Goal: Transaction & Acquisition: Purchase product/service

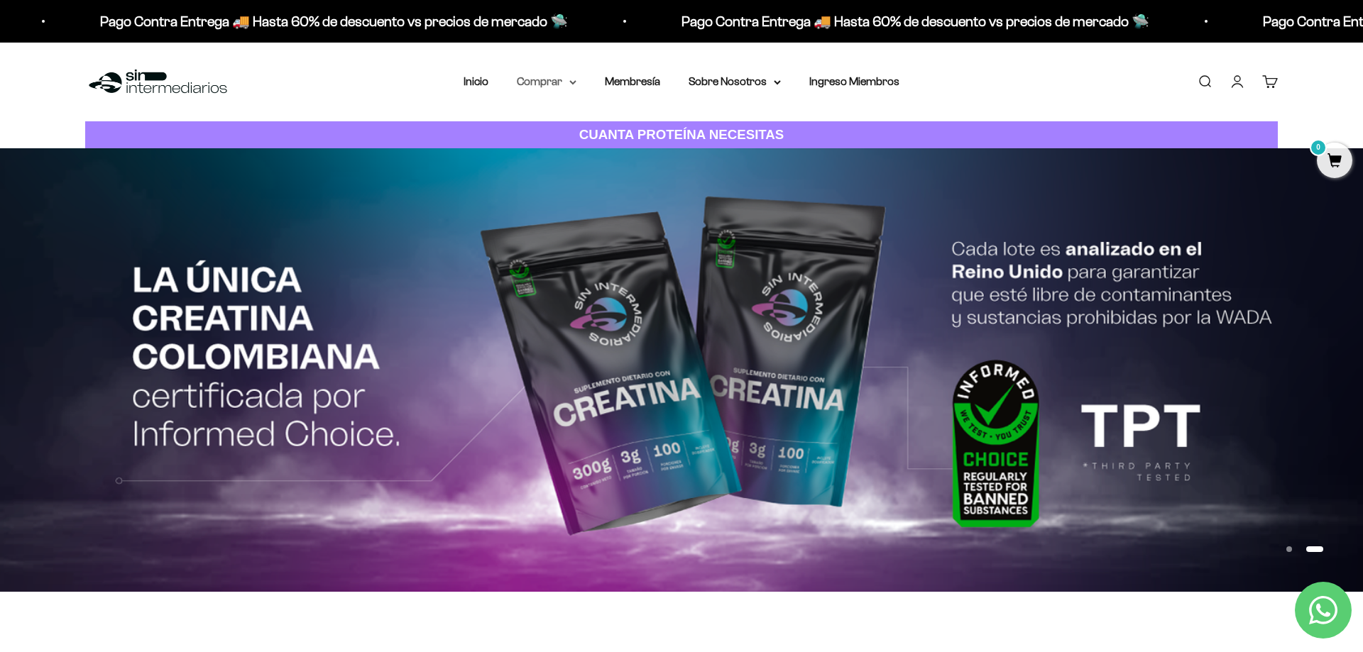
click at [554, 81] on summary "Comprar" at bounding box center [547, 81] width 60 height 18
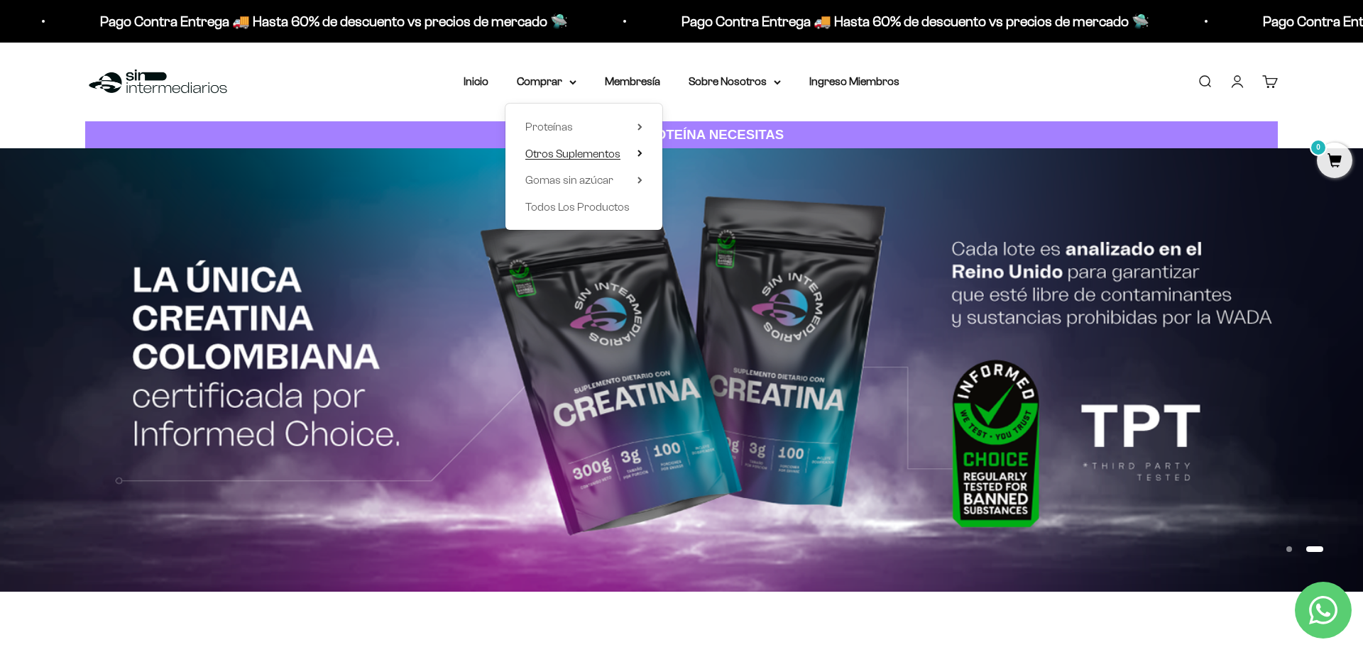
click at [627, 153] on summary "Otros Suplementos" at bounding box center [583, 154] width 117 height 18
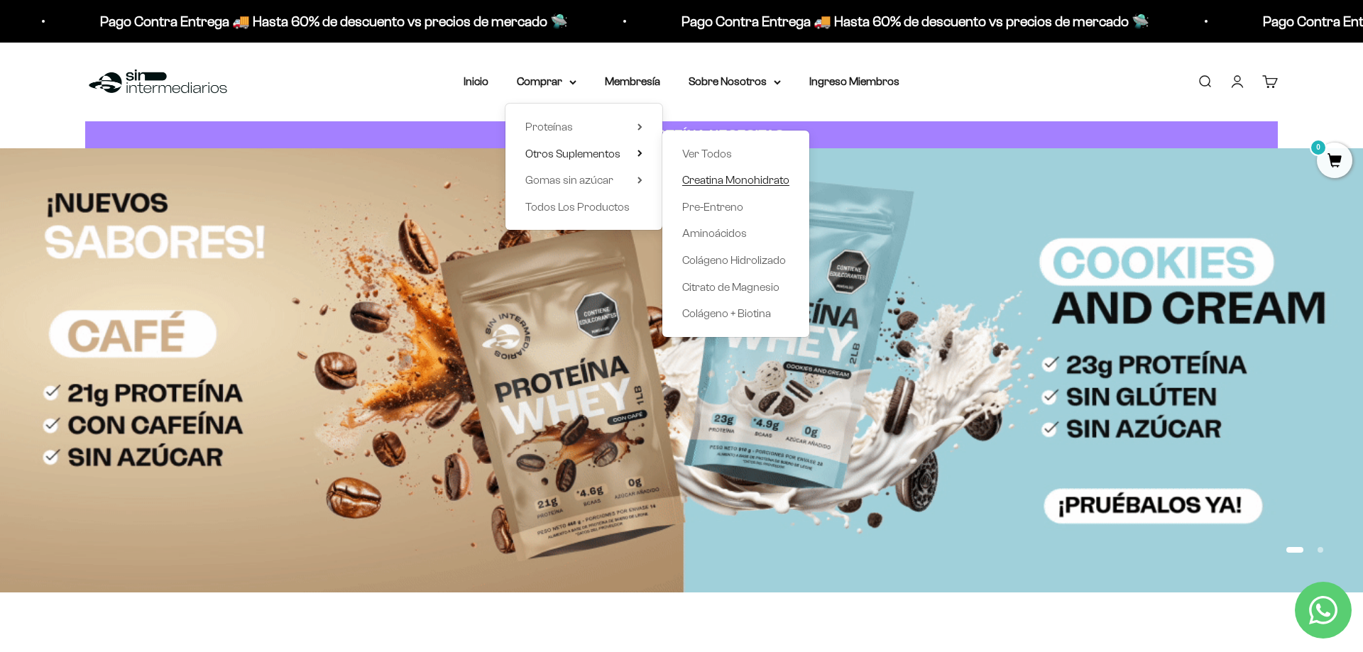
click at [715, 179] on span "Creatina Monohidrato" at bounding box center [735, 180] width 107 height 12
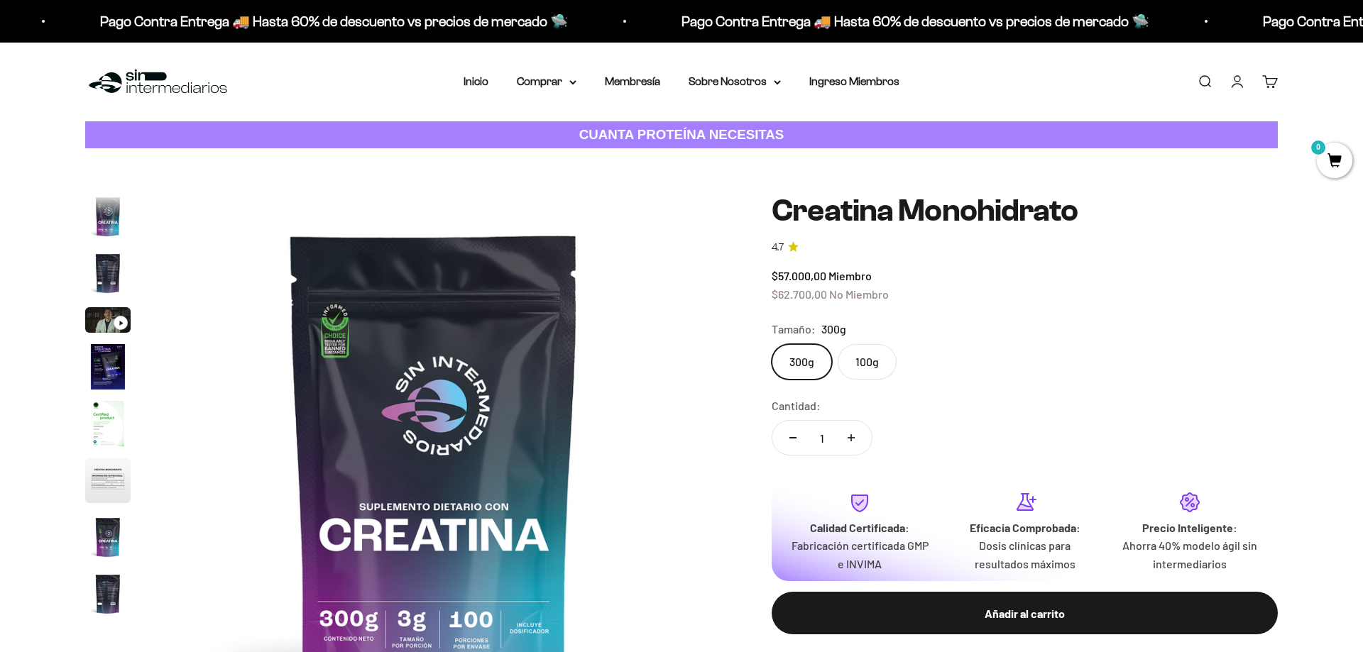
scroll to position [58, 0]
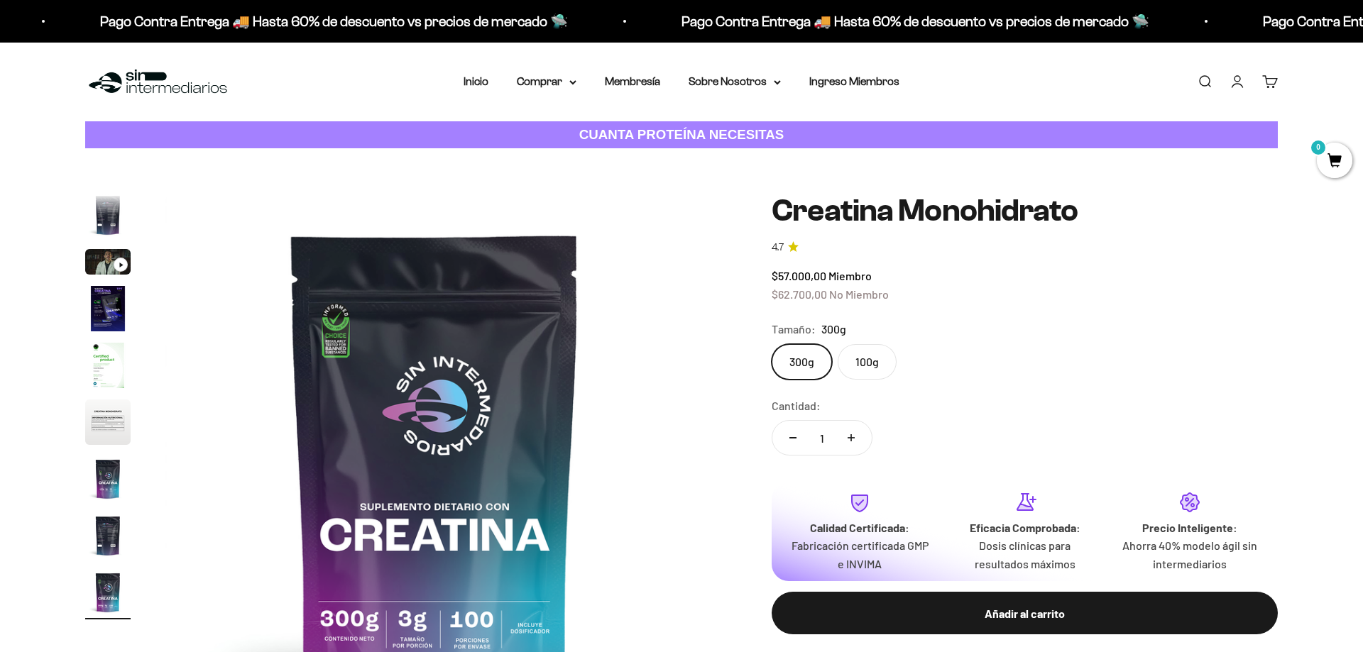
click at [796, 247] on icon "4.7 de 5.0 estrellas" at bounding box center [793, 246] width 11 height 11
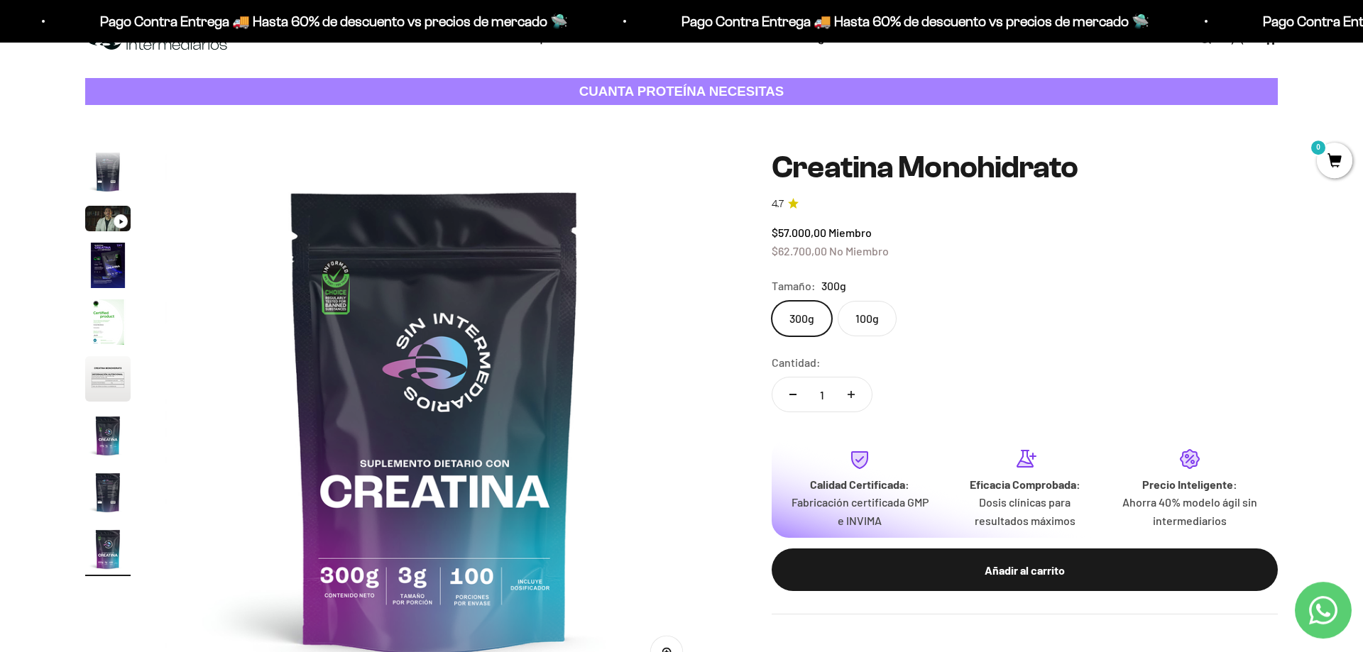
scroll to position [72, 0]
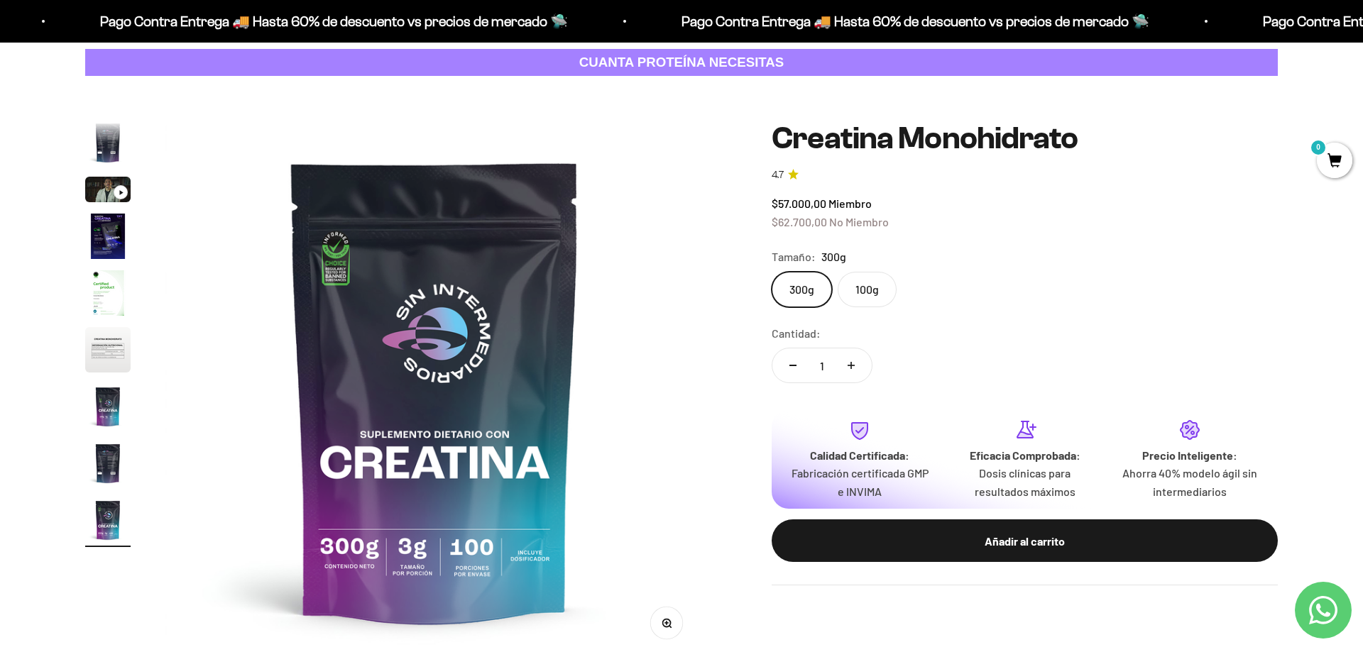
click at [119, 352] on img "Ir al artículo 6" at bounding box center [107, 349] width 45 height 45
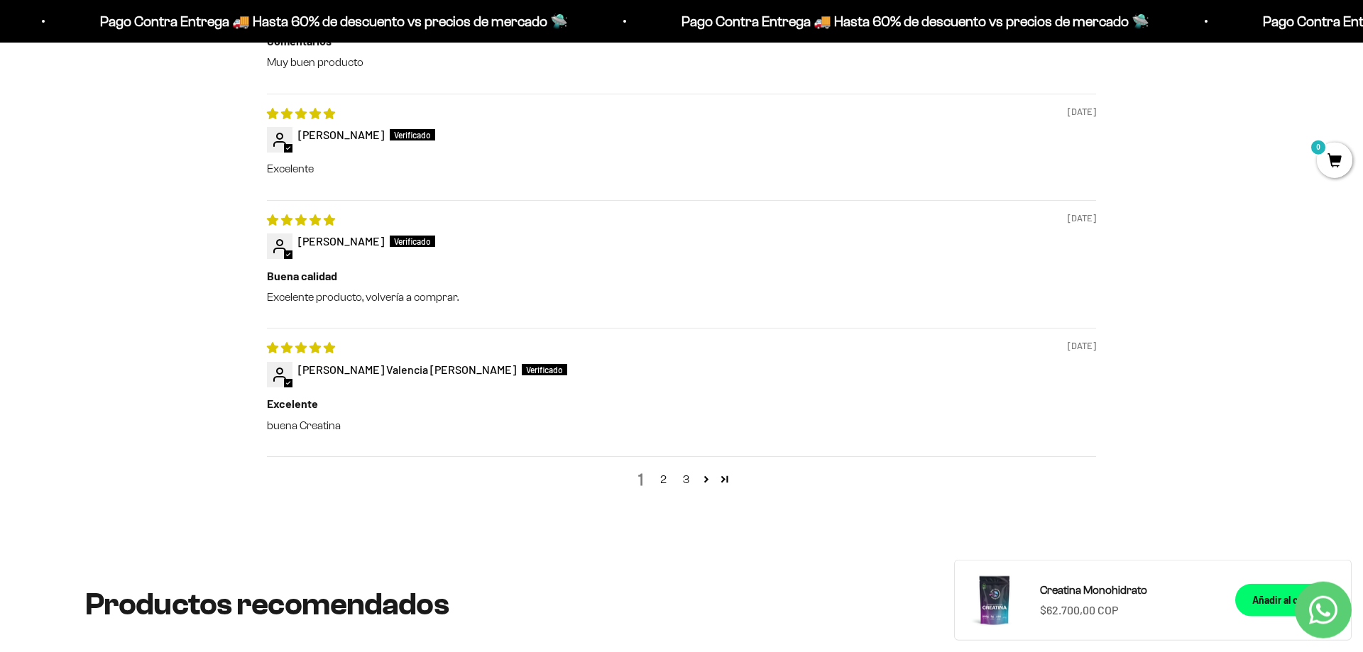
scroll to position [1737, 0]
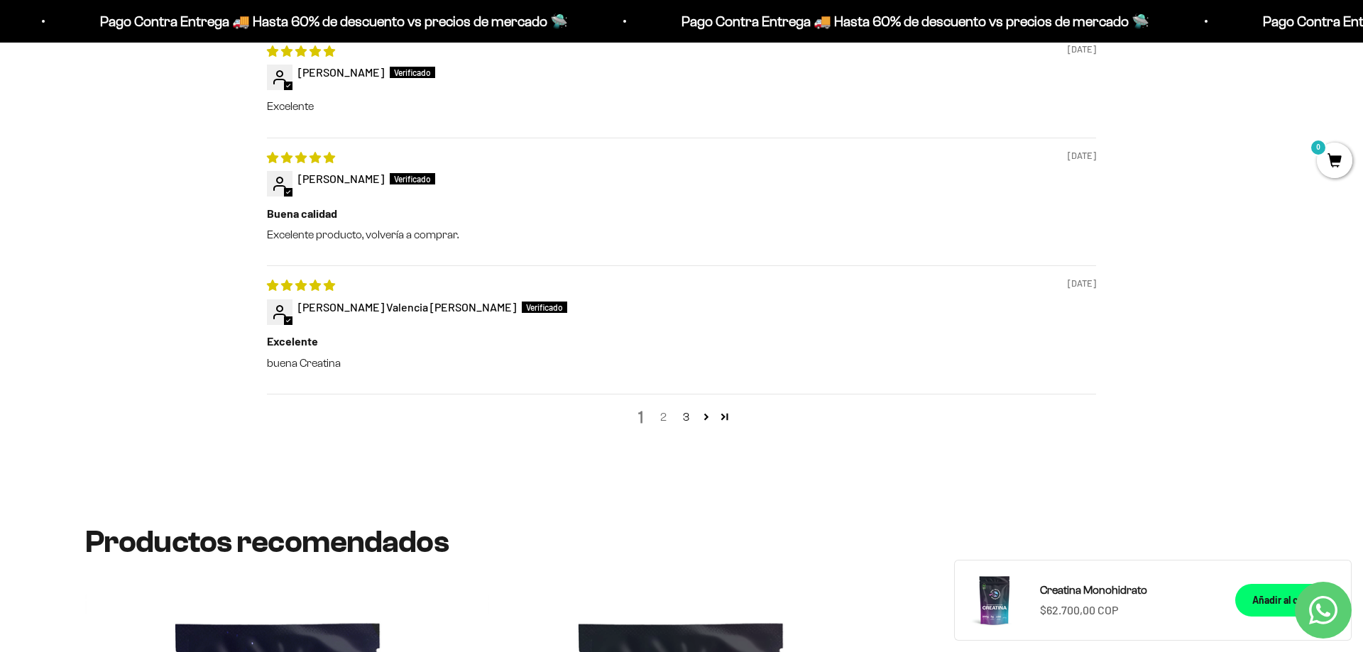
click at [662, 419] on link "2" at bounding box center [662, 417] width 23 height 17
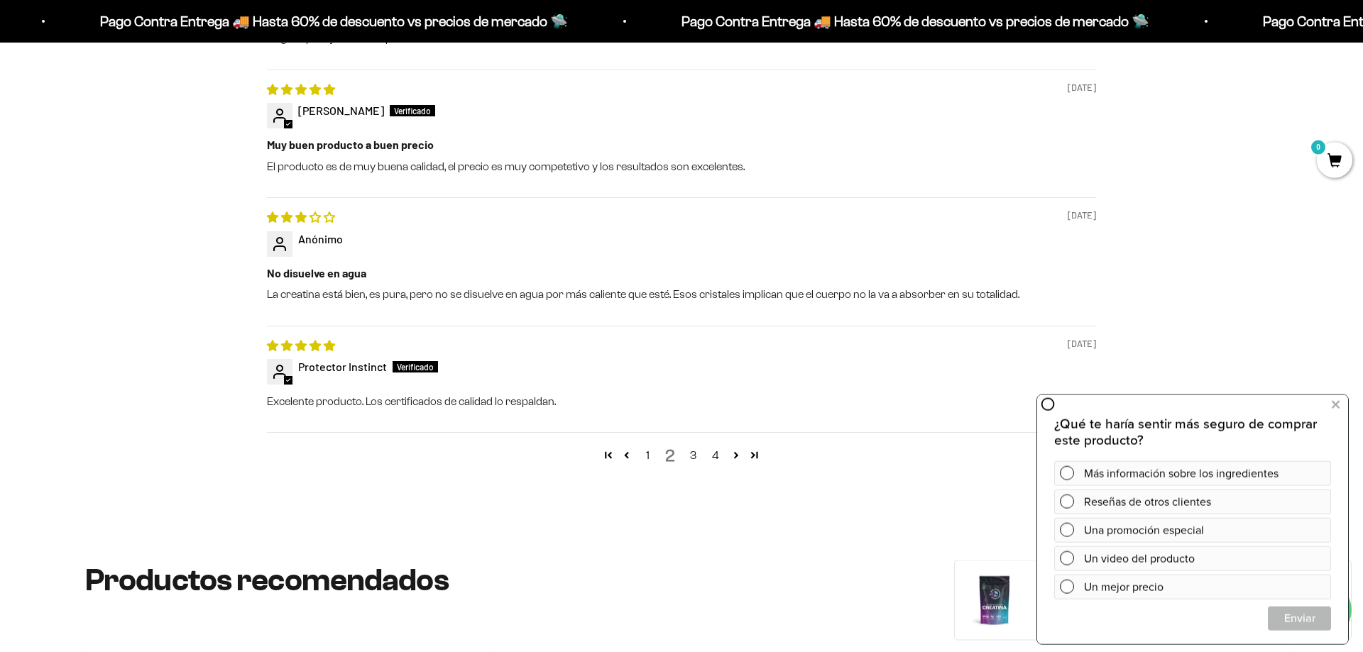
scroll to position [1729, 0]
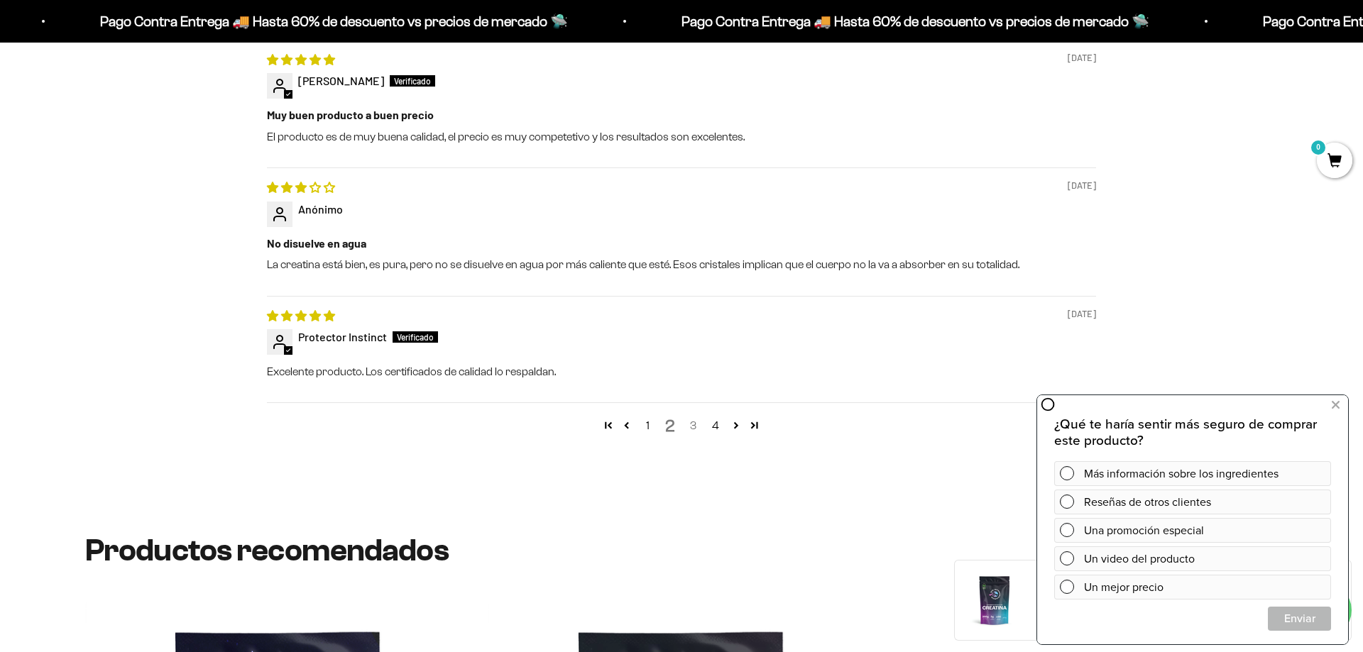
click at [696, 427] on link "3" at bounding box center [692, 425] width 23 height 17
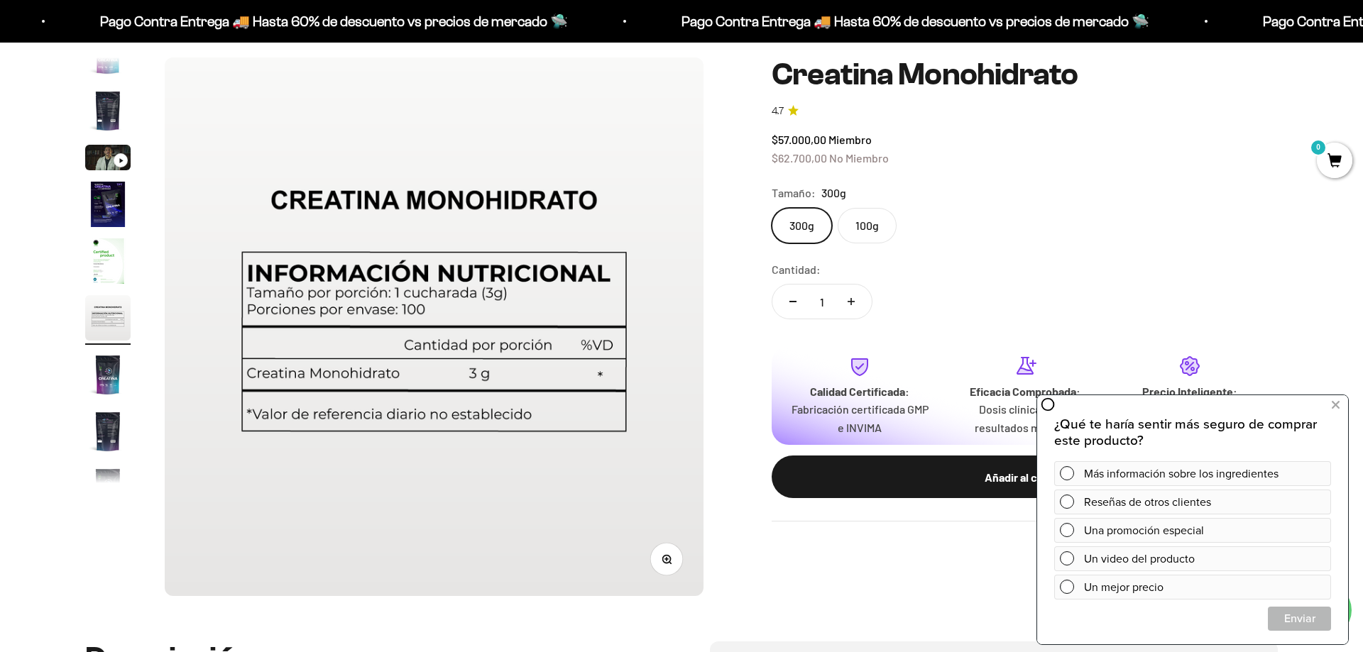
scroll to position [209, 0]
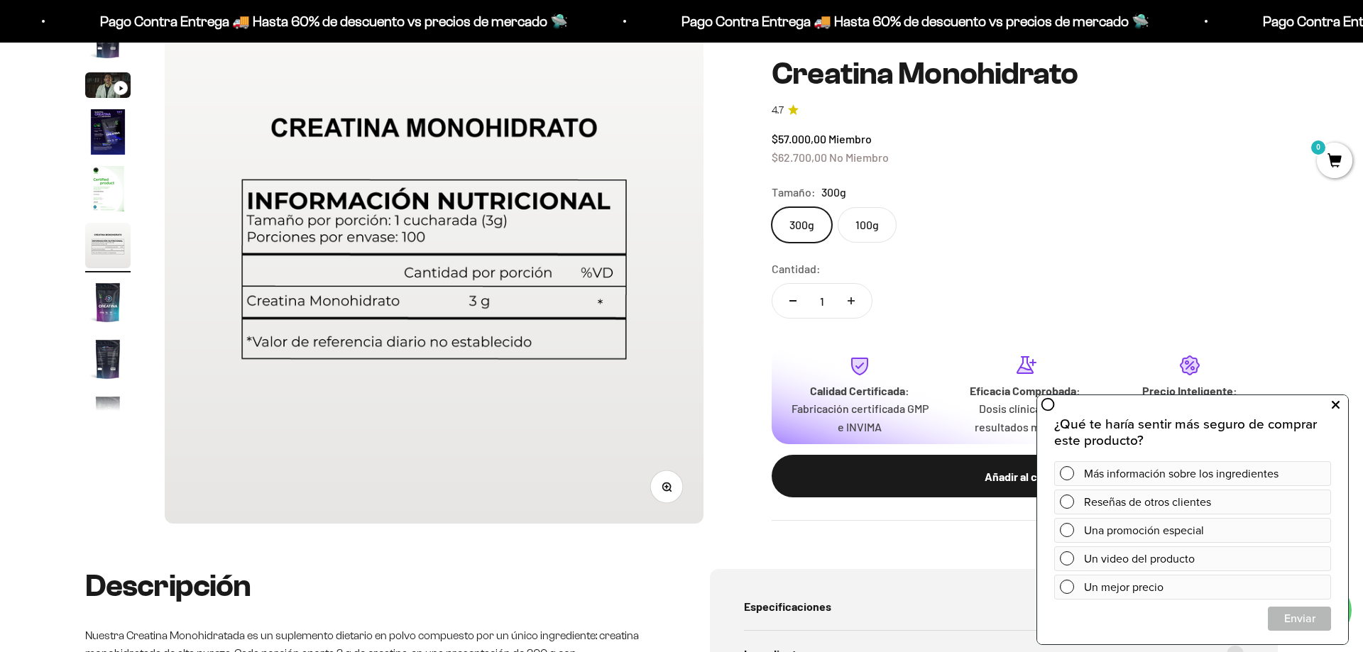
click at [1336, 405] on icon at bounding box center [1335, 405] width 8 height 18
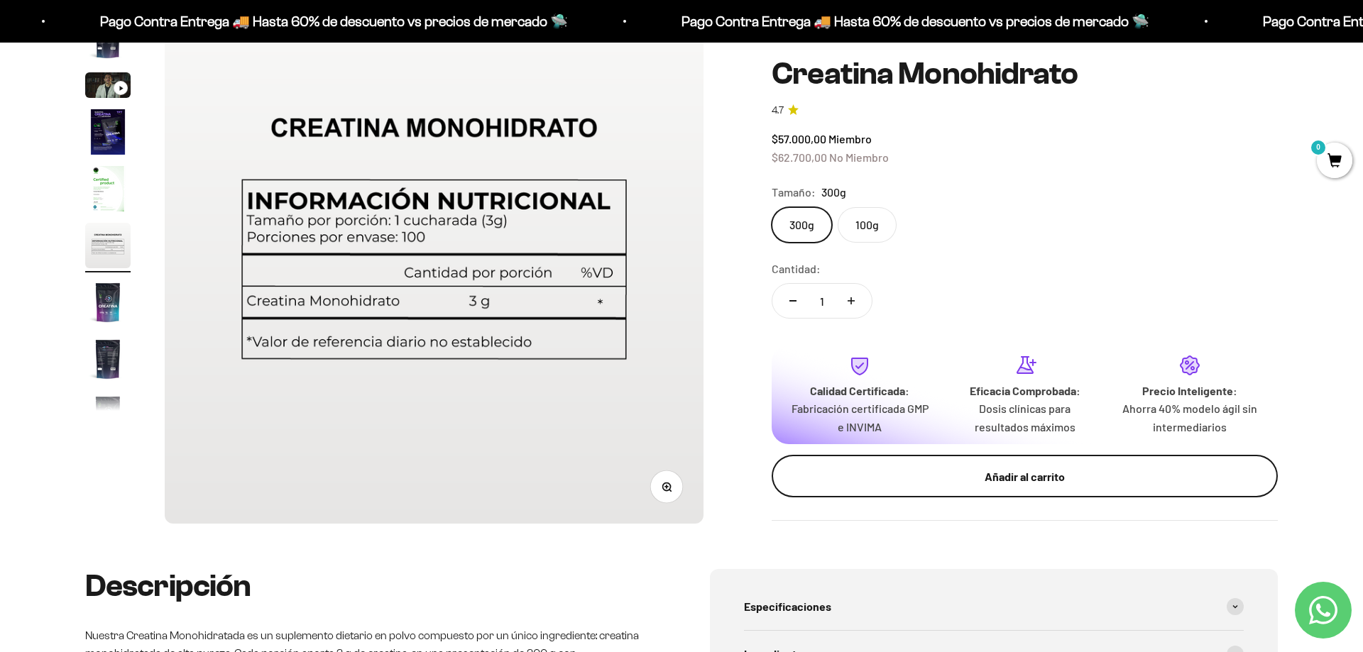
click at [1035, 473] on div "Añadir al carrito" at bounding box center [1024, 476] width 449 height 18
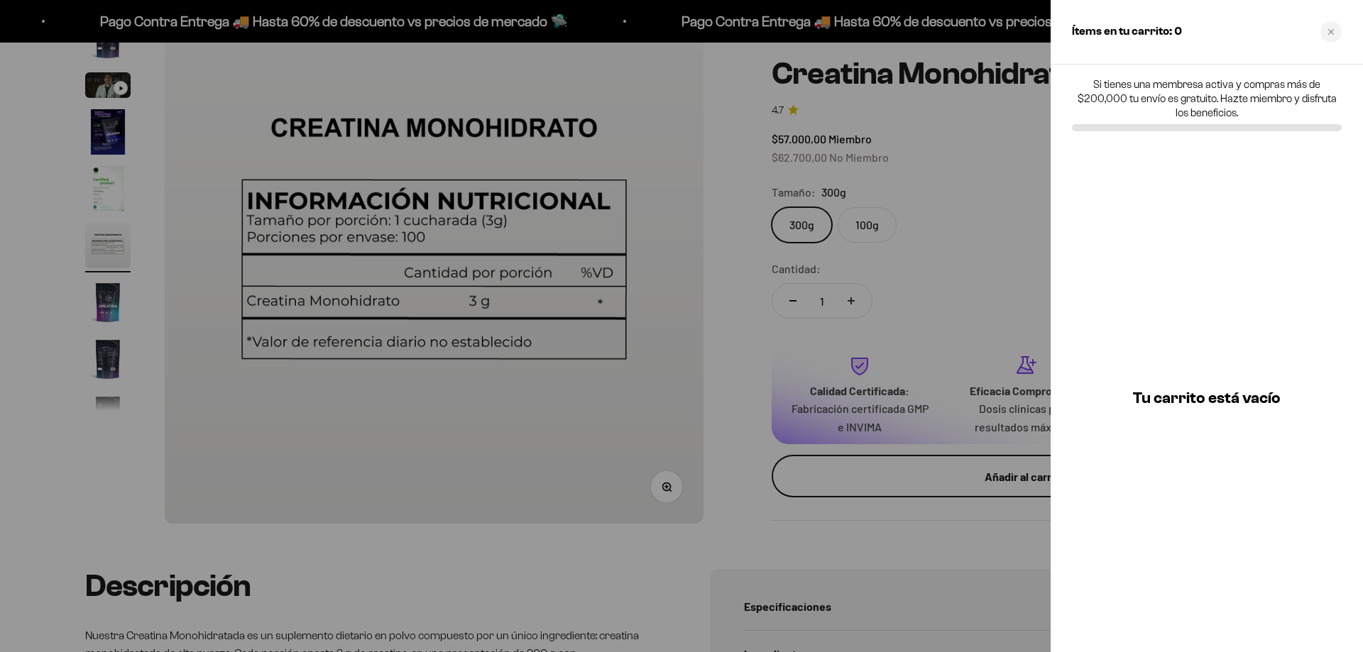
scroll to position [0, 2779]
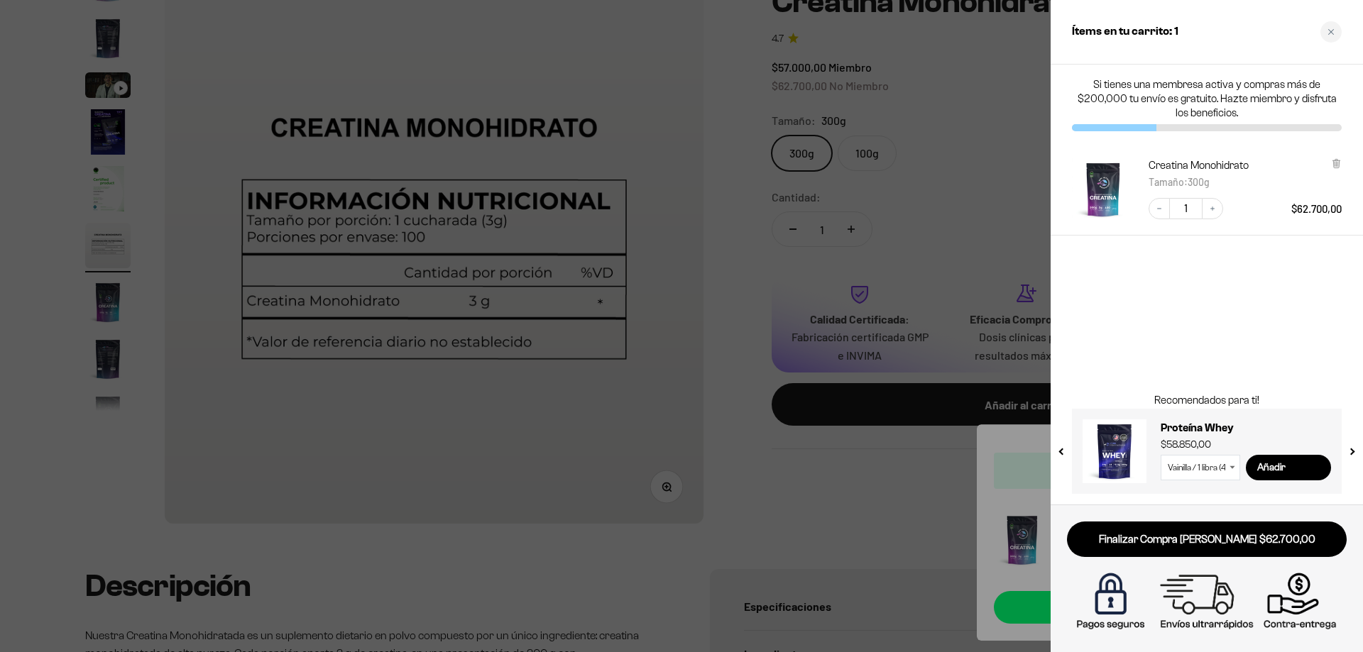
click at [884, 517] on div at bounding box center [681, 326] width 1363 height 652
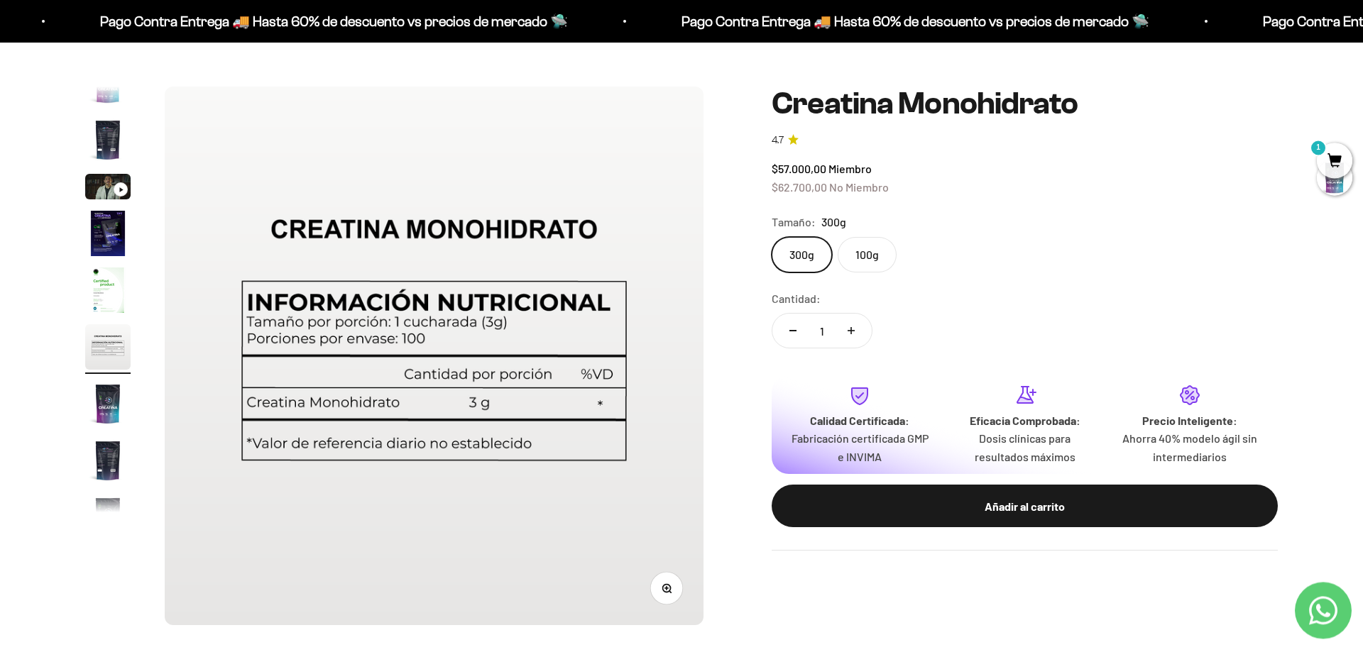
scroll to position [0, 0]
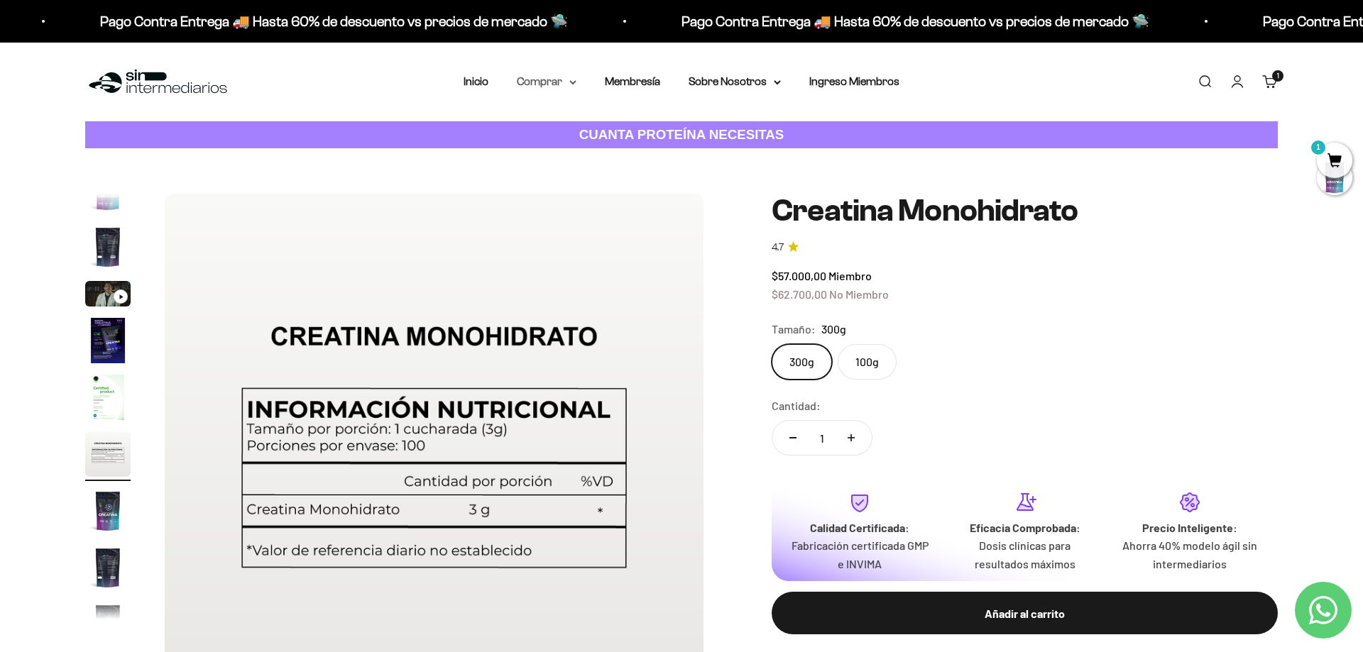
click at [552, 83] on summary "Comprar" at bounding box center [547, 81] width 60 height 18
click at [551, 120] on span "Proteínas" at bounding box center [549, 127] width 48 height 18
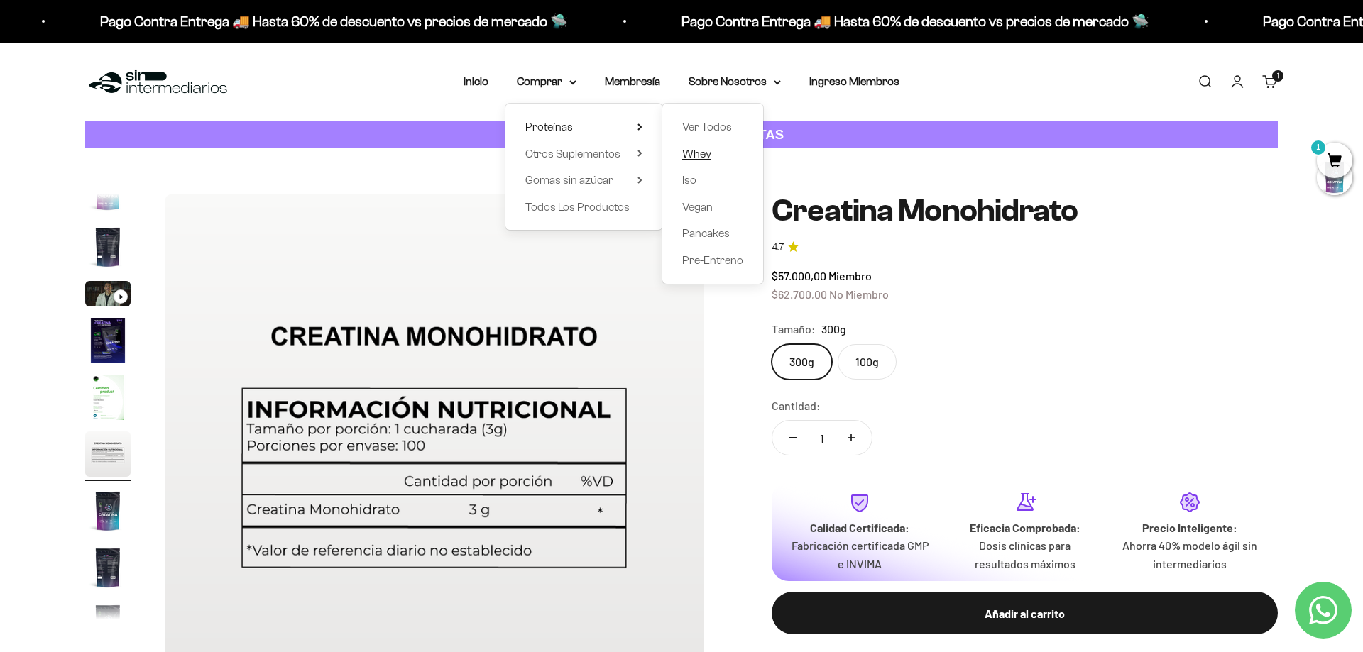
click at [698, 150] on span "Whey" at bounding box center [696, 154] width 29 height 12
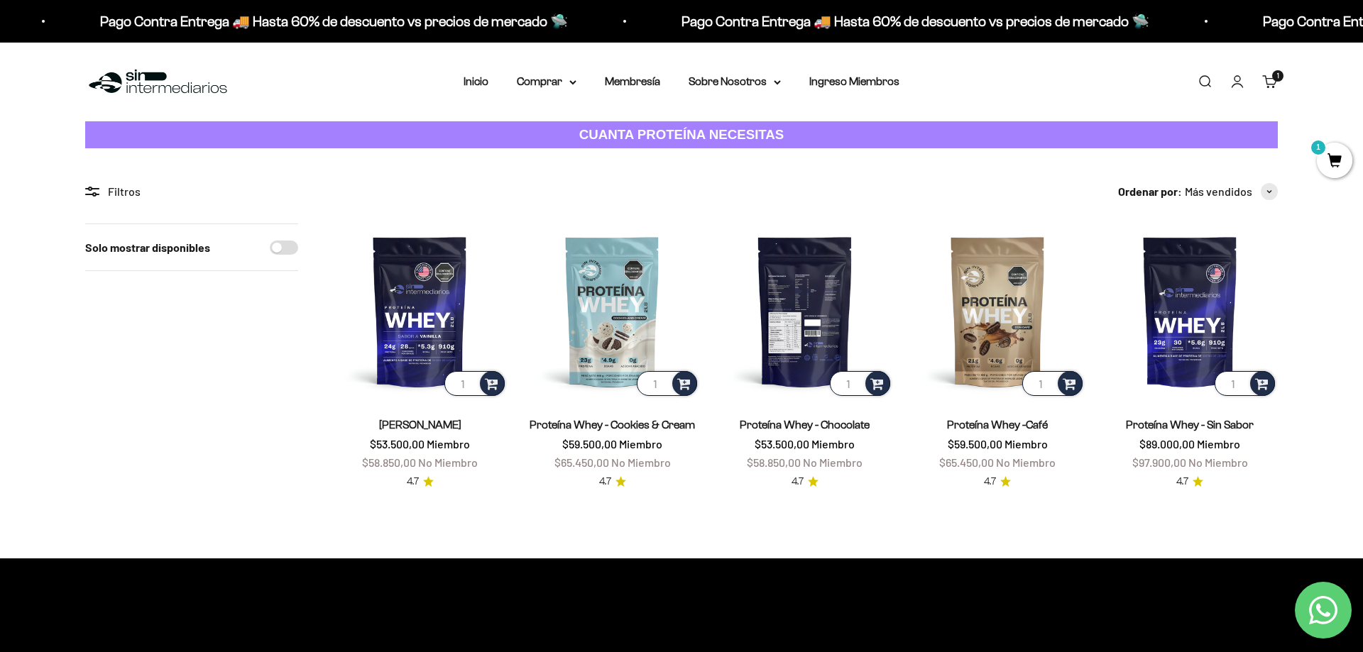
click at [802, 306] on img at bounding box center [804, 311] width 175 height 175
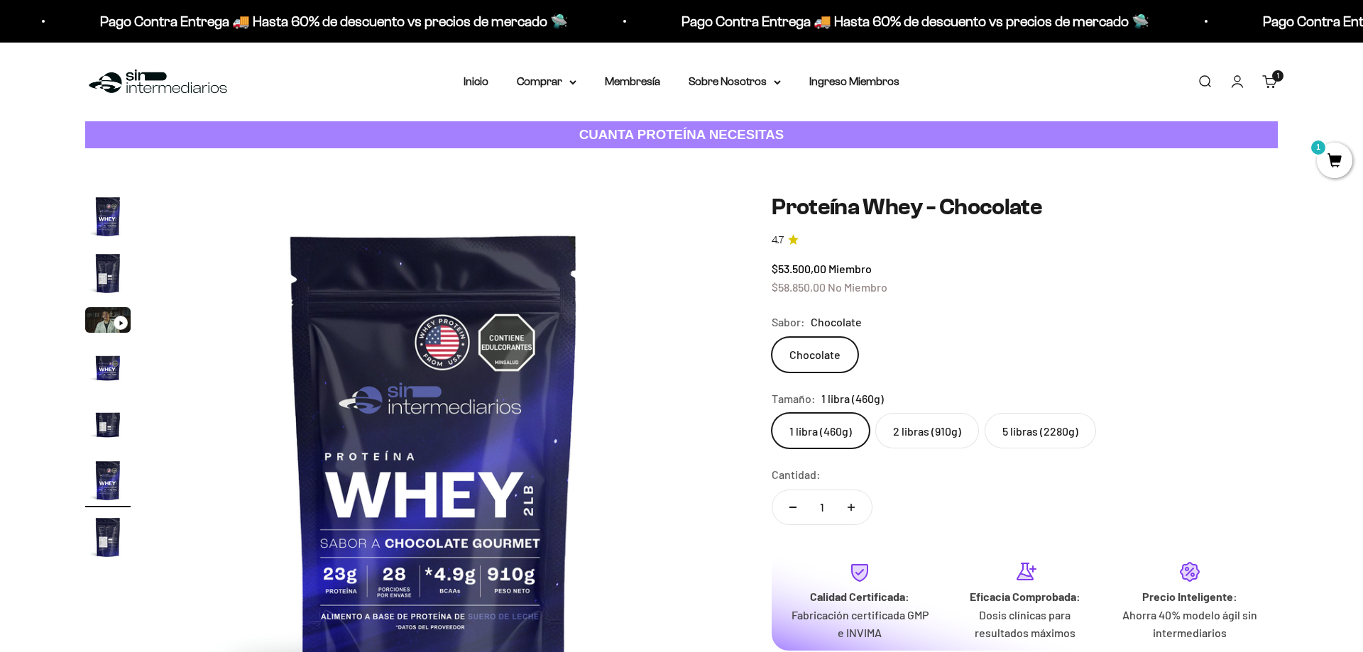
scroll to position [0, 2779]
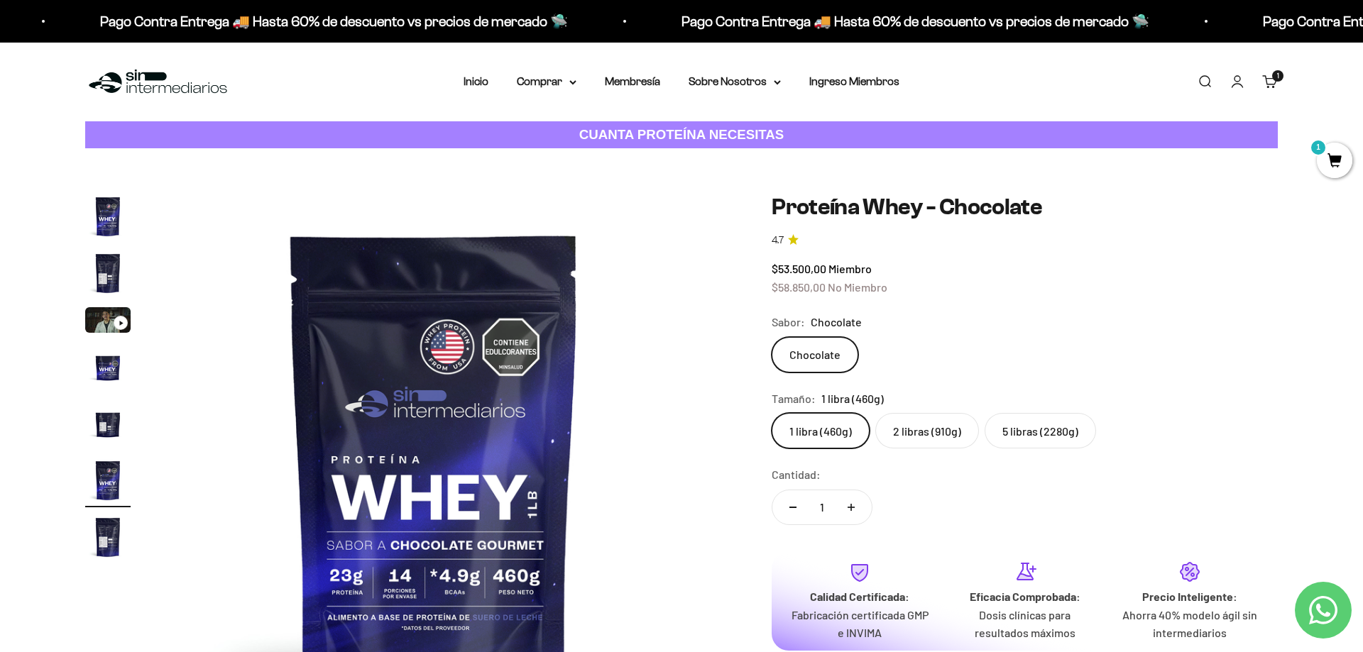
click at [1038, 427] on label "5 libras (2280g)" at bounding box center [1039, 430] width 111 height 35
click at [771, 413] on input "5 libras (2280g)" at bounding box center [771, 412] width 1 height 1
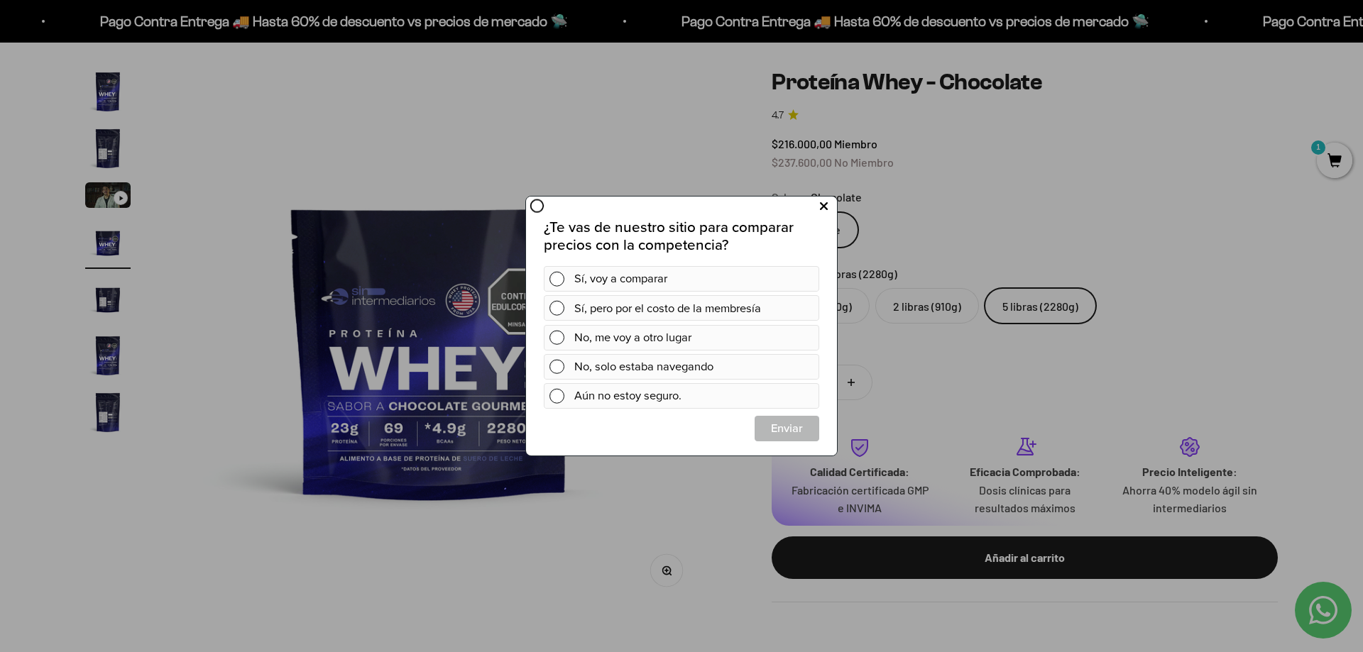
click at [827, 202] on button at bounding box center [823, 206] width 26 height 23
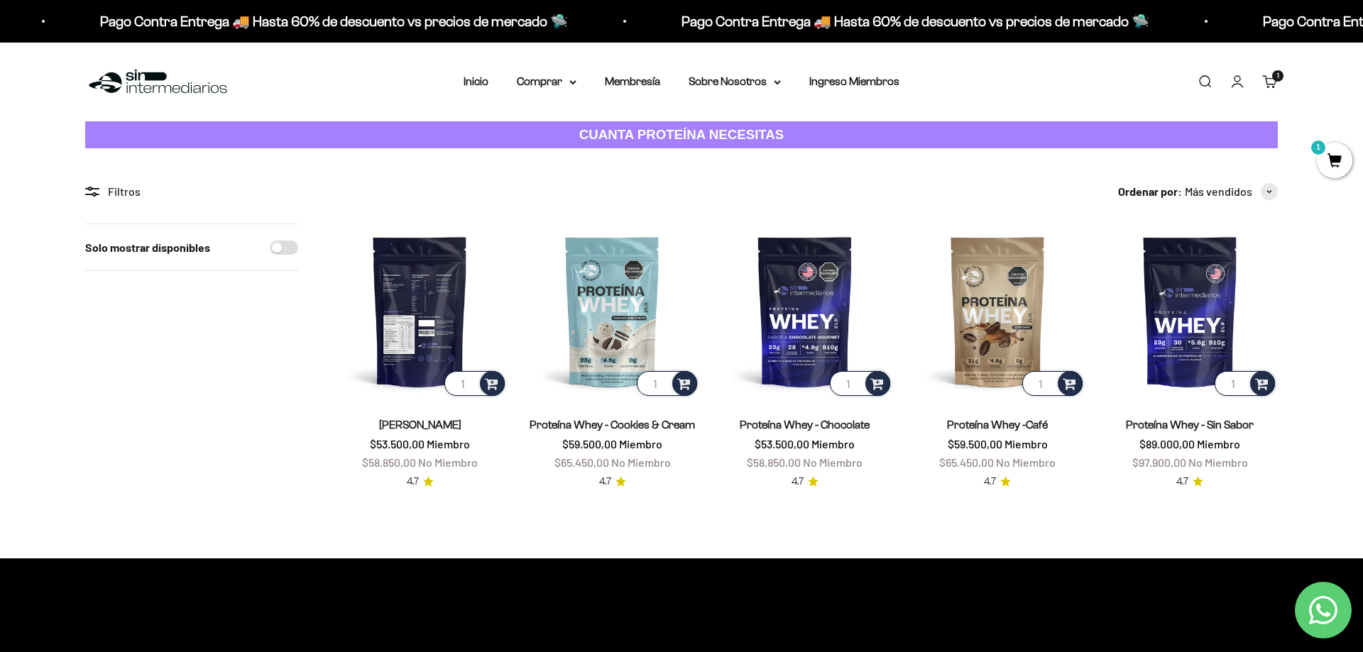
click at [412, 306] on img at bounding box center [419, 311] width 175 height 175
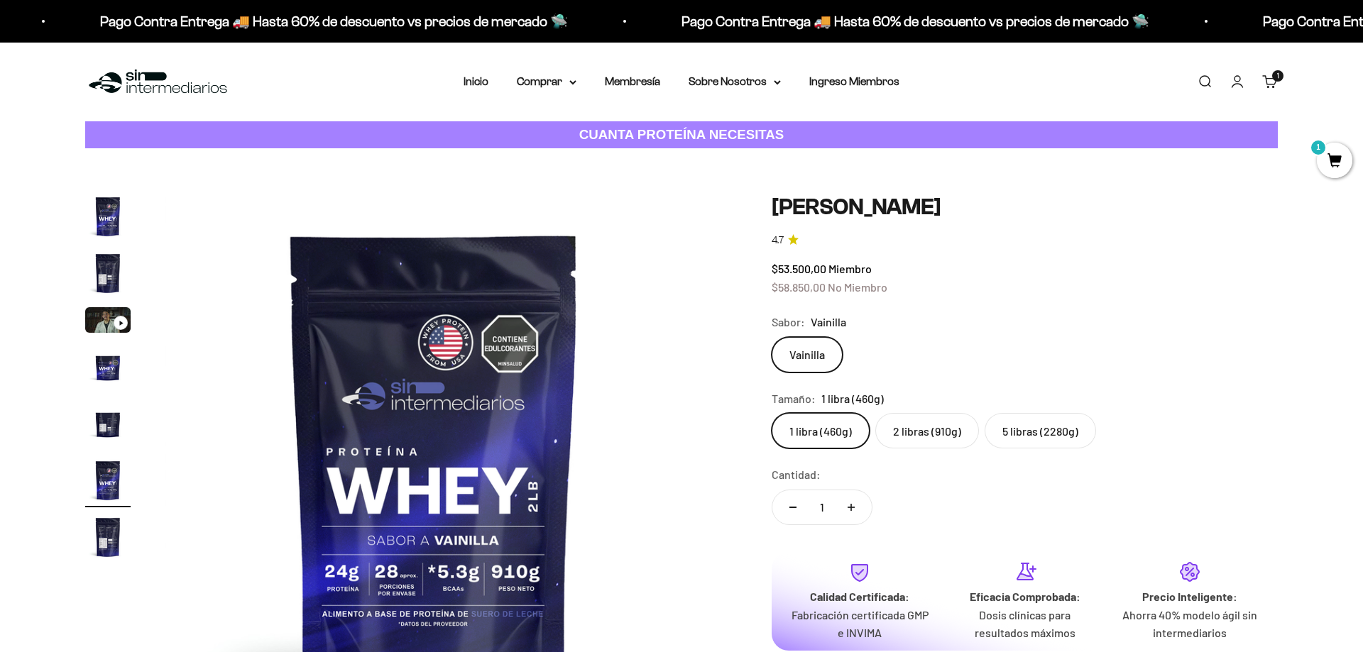
scroll to position [0, 2779]
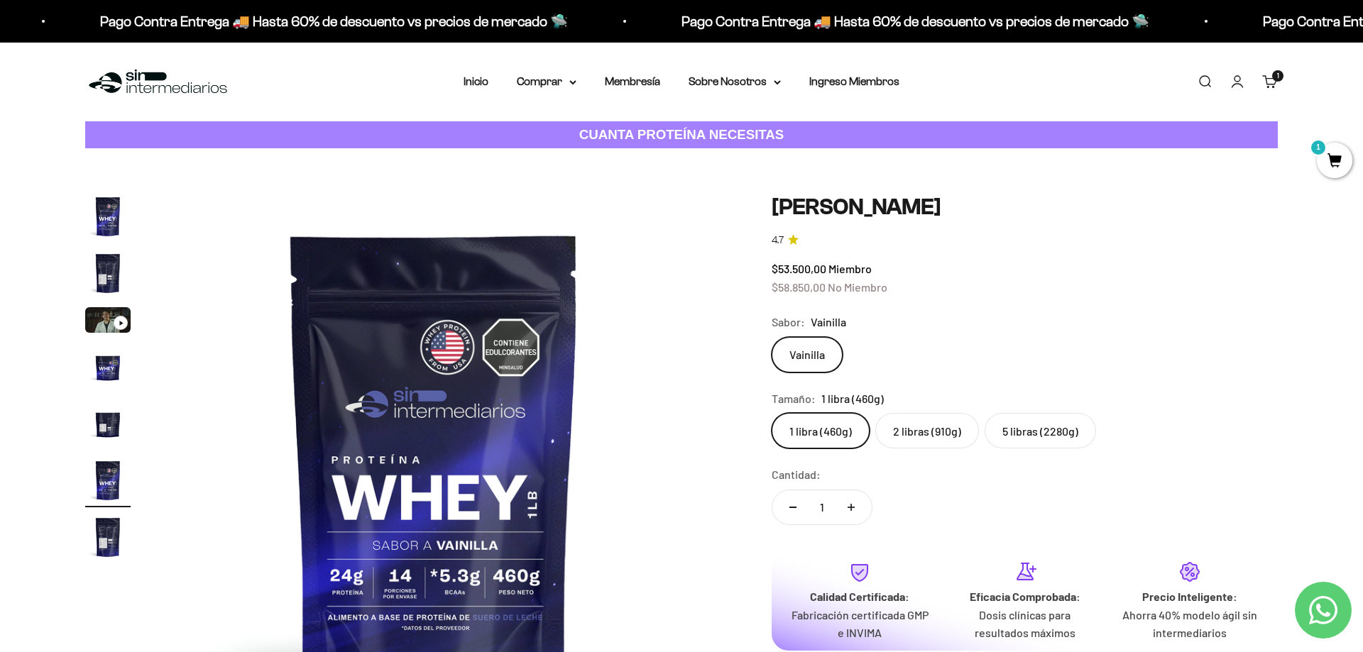
click at [1023, 437] on label "5 libras (2280g)" at bounding box center [1039, 430] width 111 height 35
click at [771, 413] on input "5 libras (2280g)" at bounding box center [771, 412] width 1 height 1
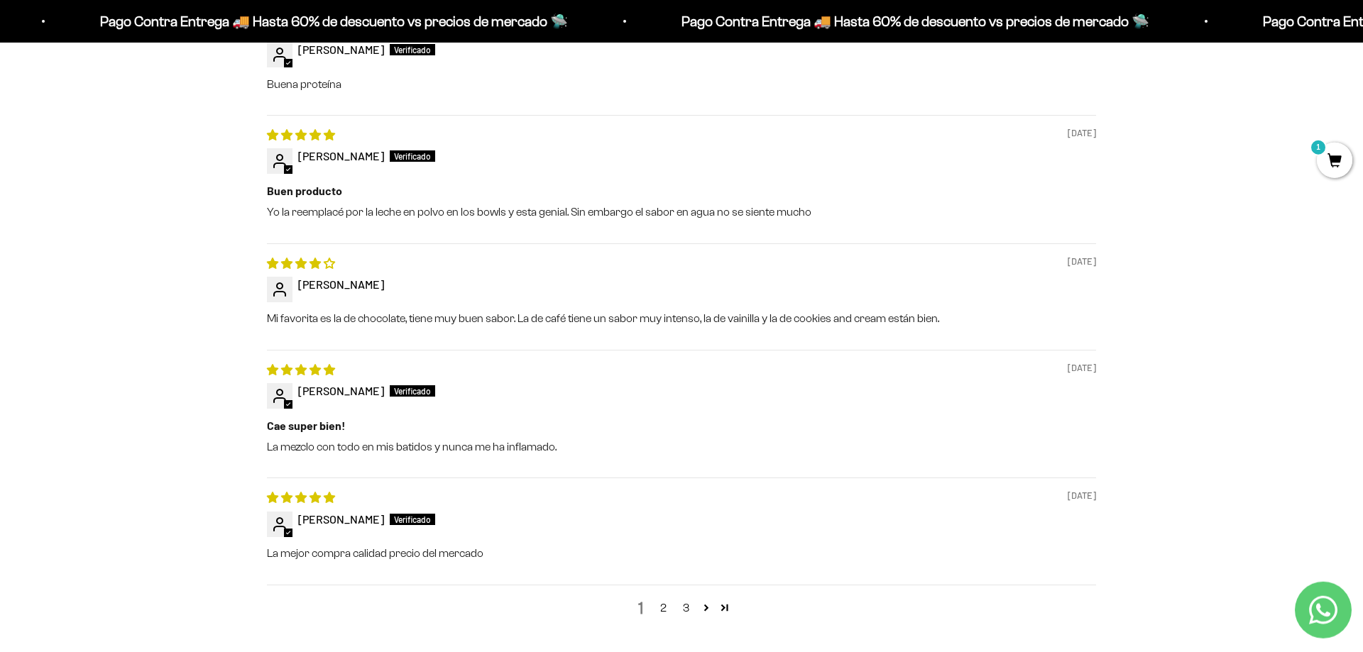
scroll to position [1520, 0]
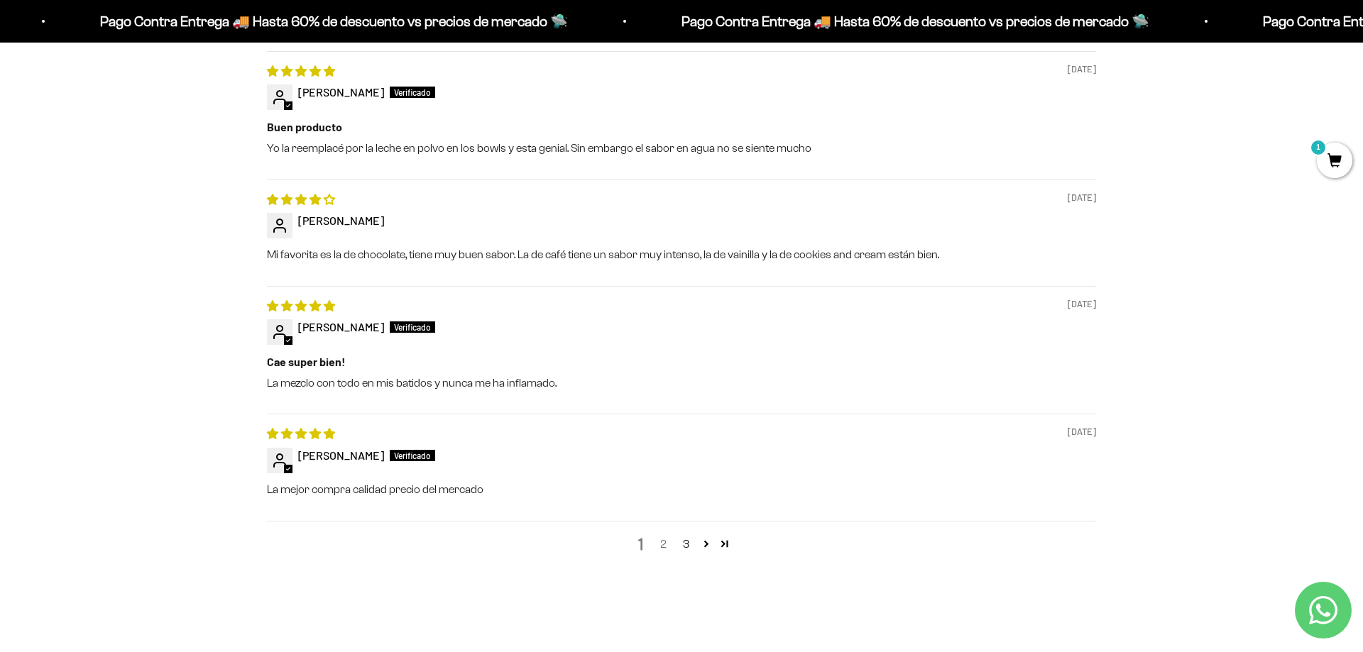
click at [658, 544] on link "2" at bounding box center [662, 544] width 23 height 17
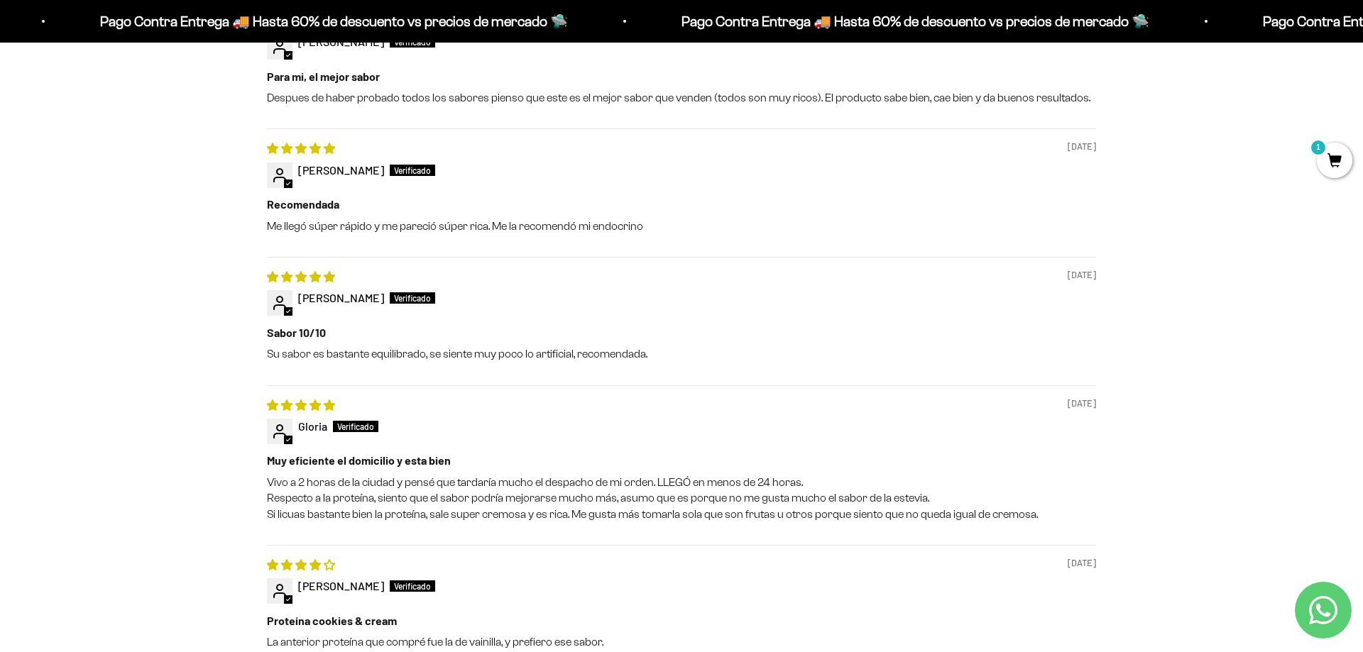
scroll to position [1609, 0]
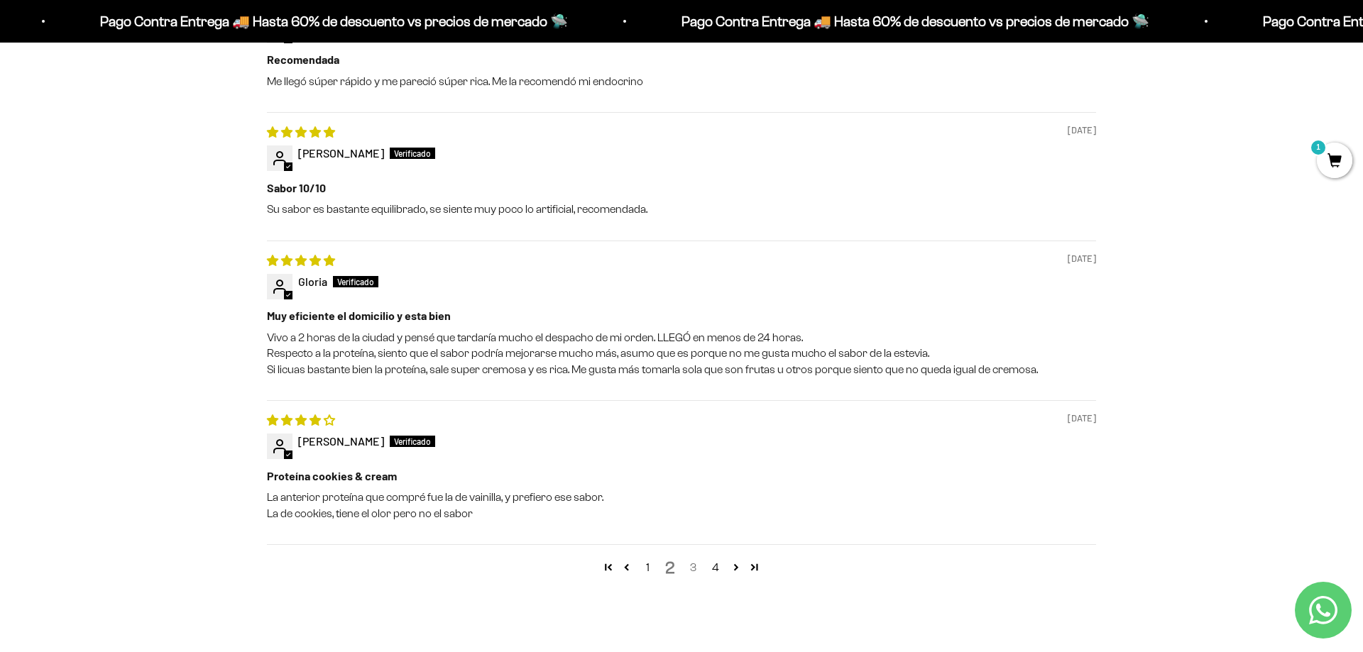
click at [696, 570] on link "3" at bounding box center [692, 567] width 23 height 17
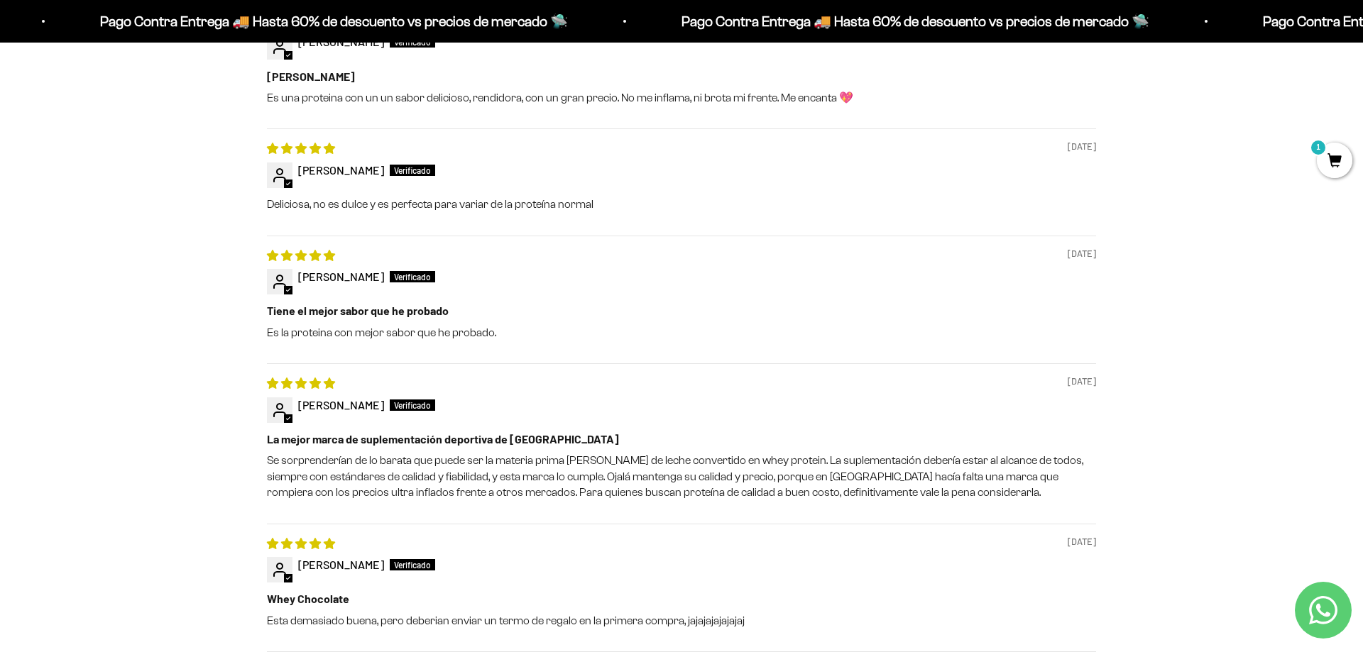
scroll to position [1536, 0]
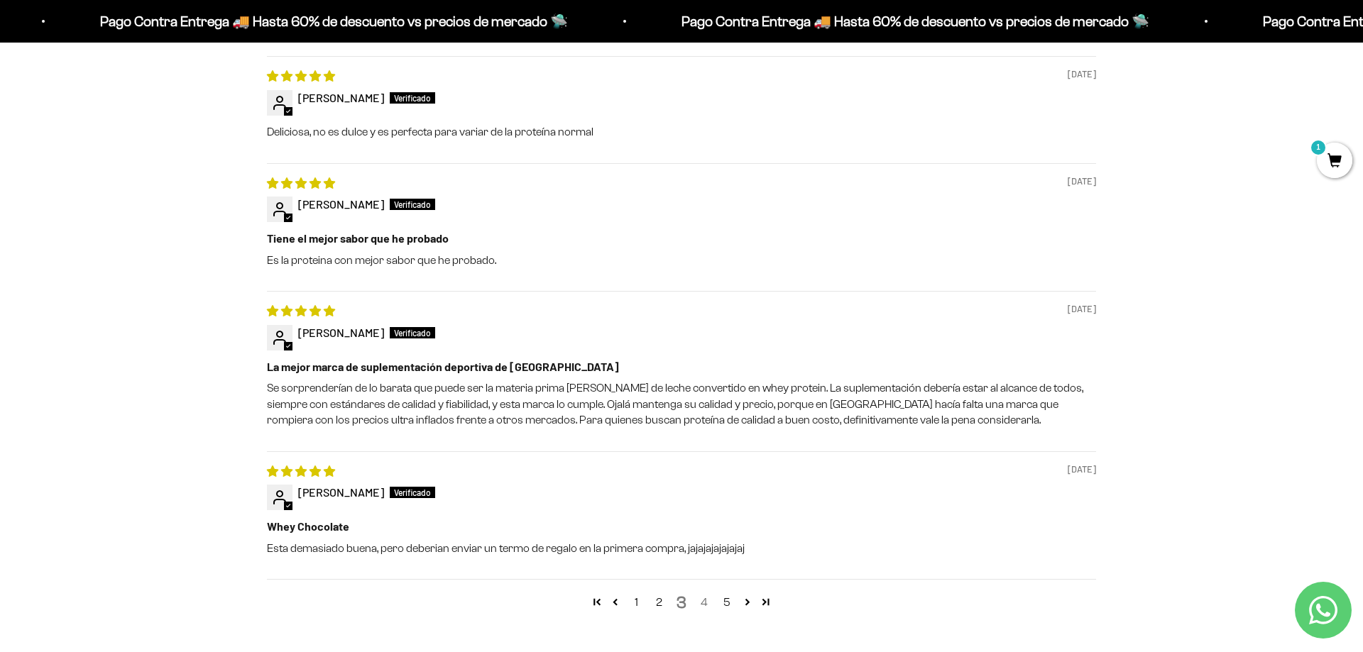
click at [708, 602] on link "4" at bounding box center [704, 602] width 23 height 17
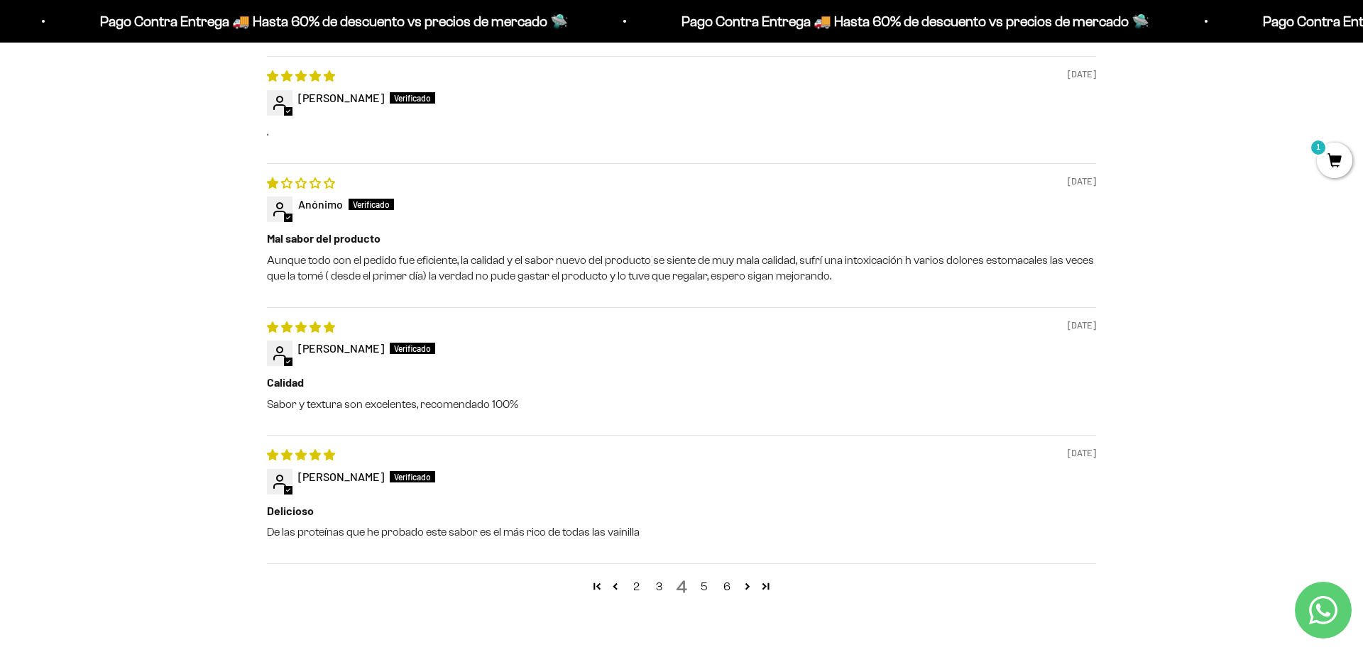
click at [1333, 163] on span "1" at bounding box center [1333, 160] width 35 height 35
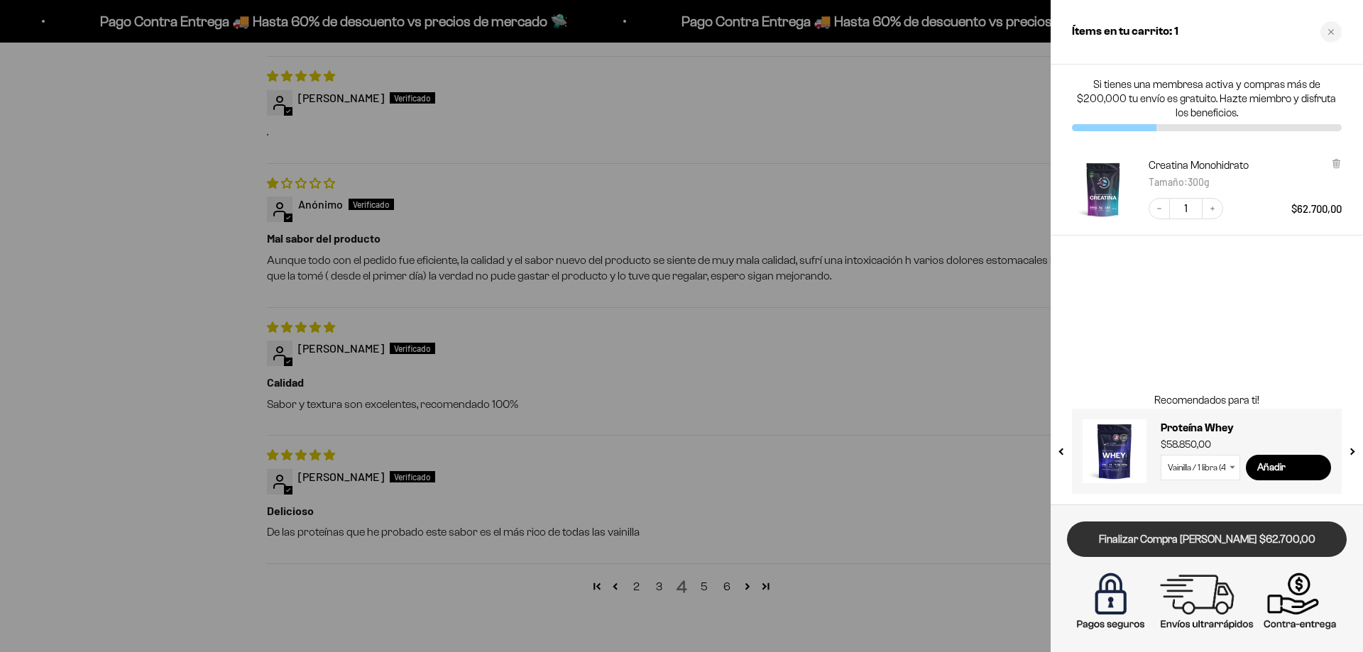
click at [1235, 544] on link "Finalizar Compra Segura $62.700,00" at bounding box center [1207, 540] width 280 height 36
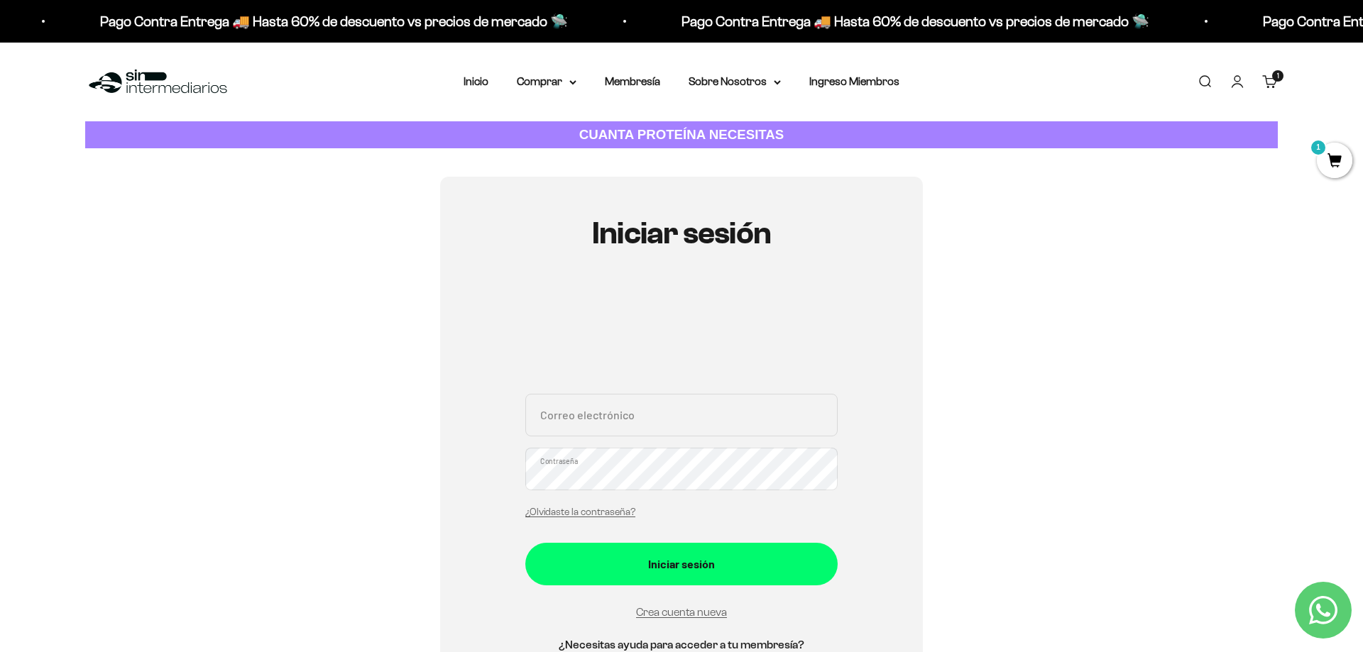
scroll to position [72, 0]
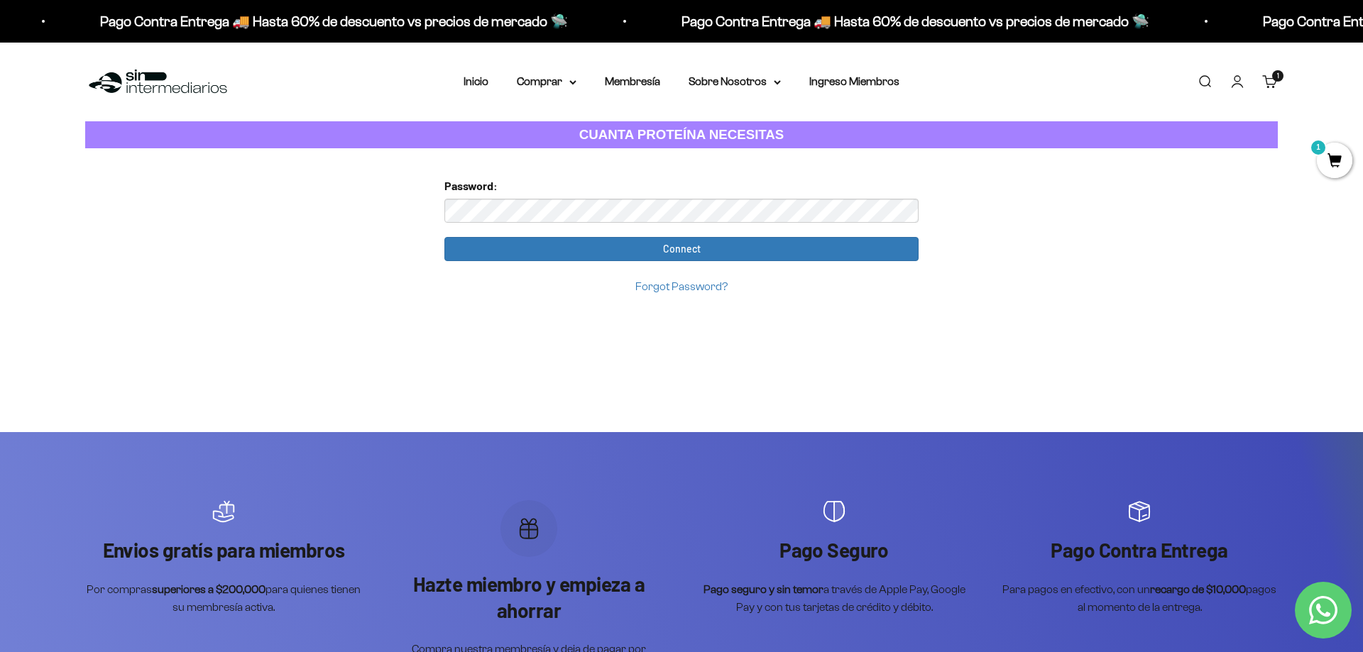
click at [1276, 82] on link "Carrito 1 artículo 1" at bounding box center [1270, 82] width 16 height 16
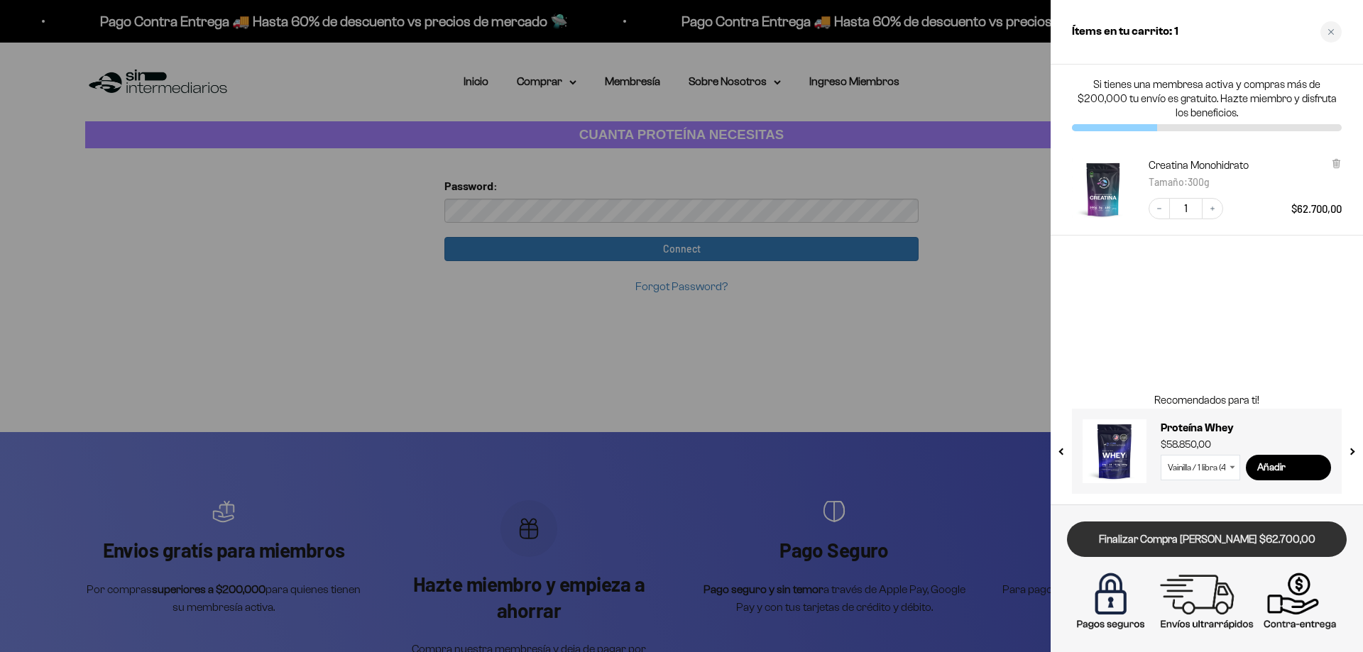
click at [1208, 527] on link "Finalizar Compra Segura $62.700,00" at bounding box center [1207, 540] width 280 height 36
